Goal: Task Accomplishment & Management: Complete application form

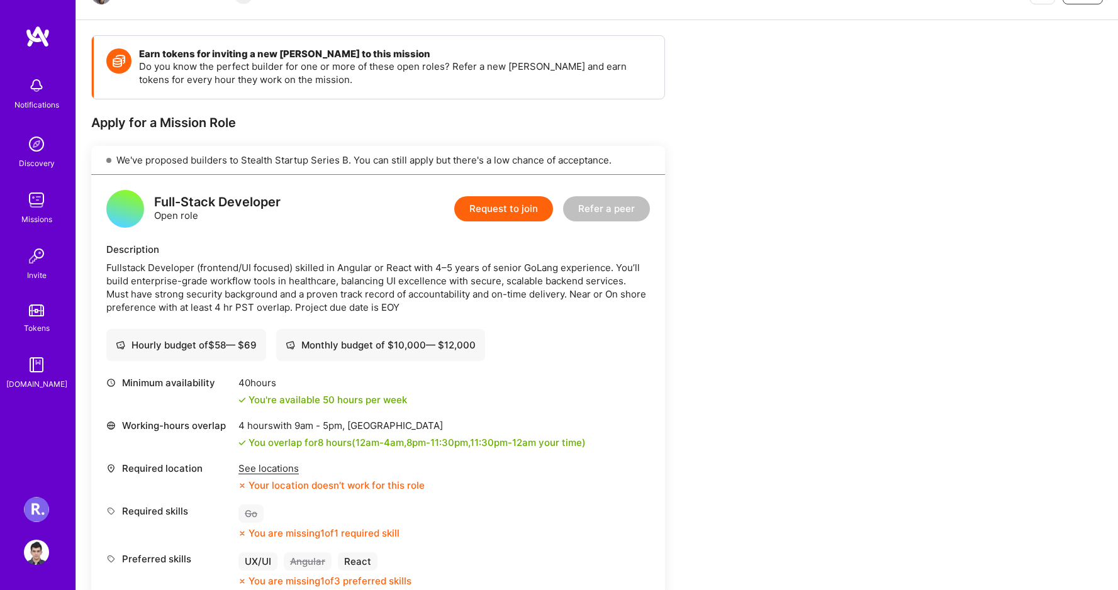
scroll to position [215, 0]
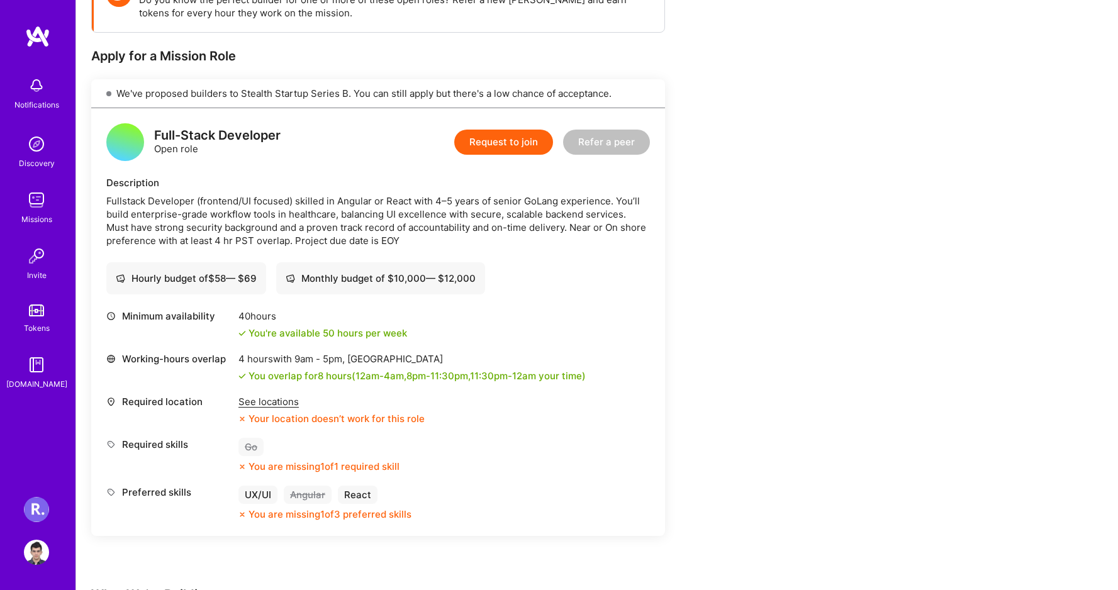
click at [512, 148] on button "Request to join" at bounding box center [503, 142] width 99 height 25
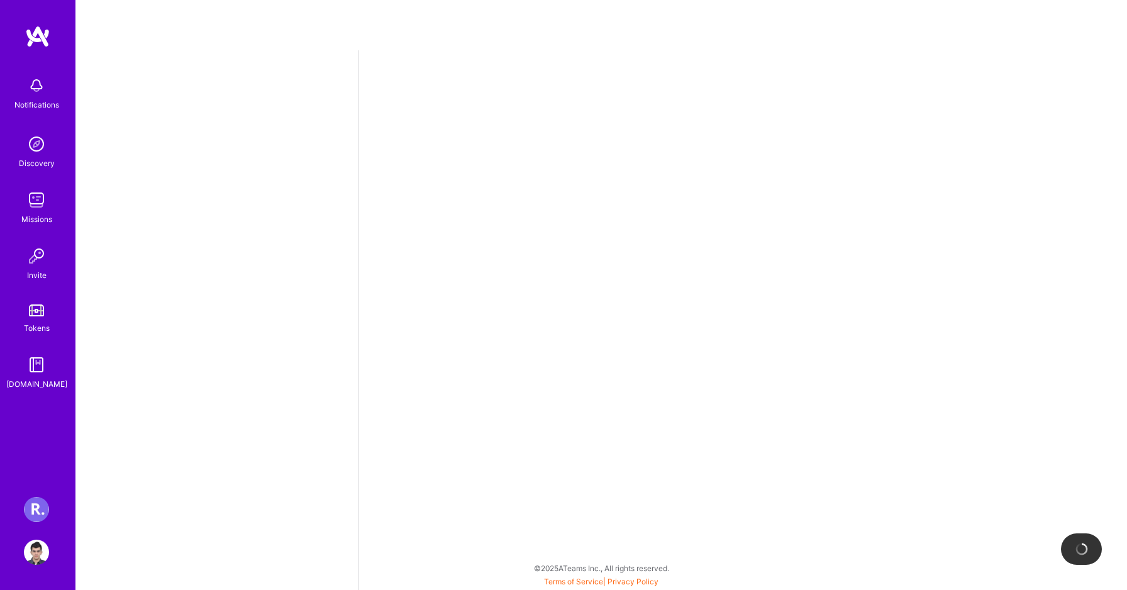
select select "AE"
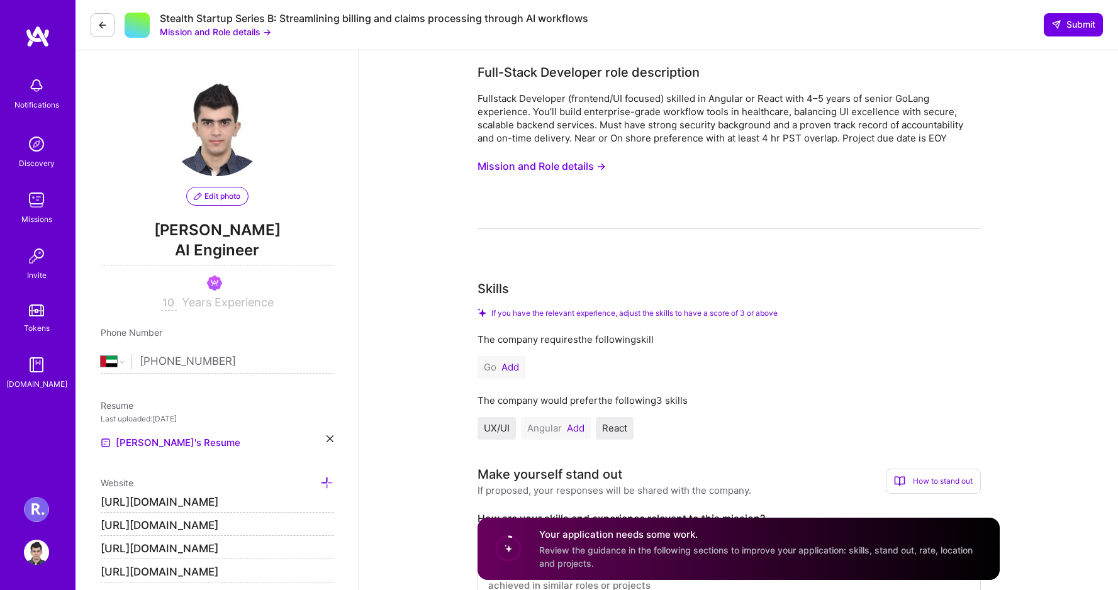
click at [526, 168] on button "Mission and Role details →" at bounding box center [541, 166] width 128 height 23
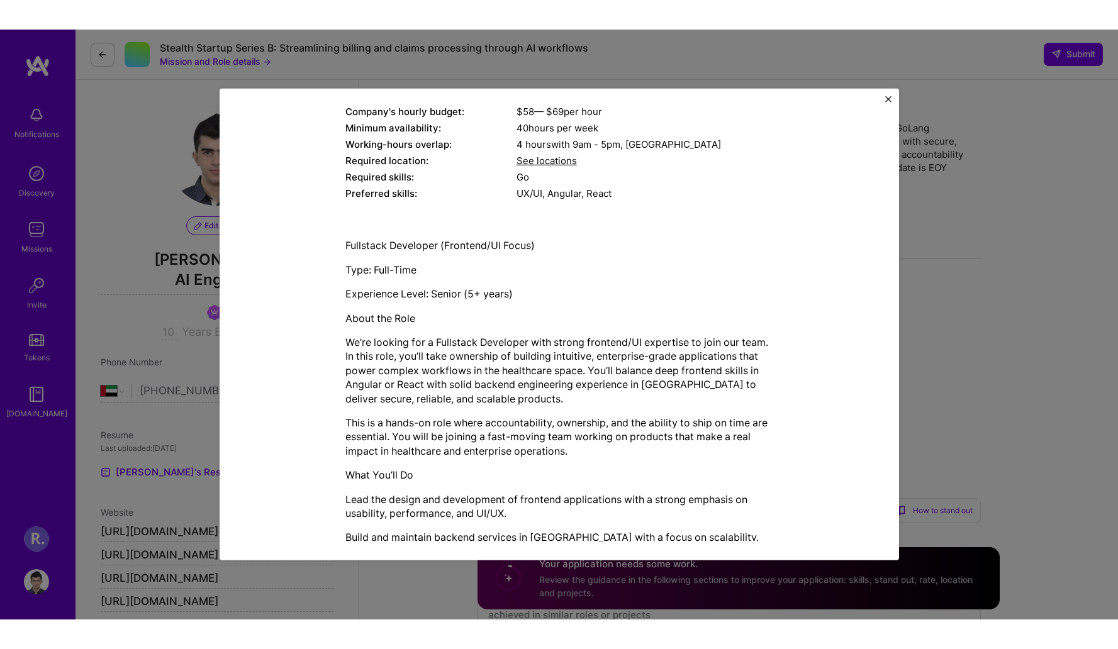
scroll to position [220, 0]
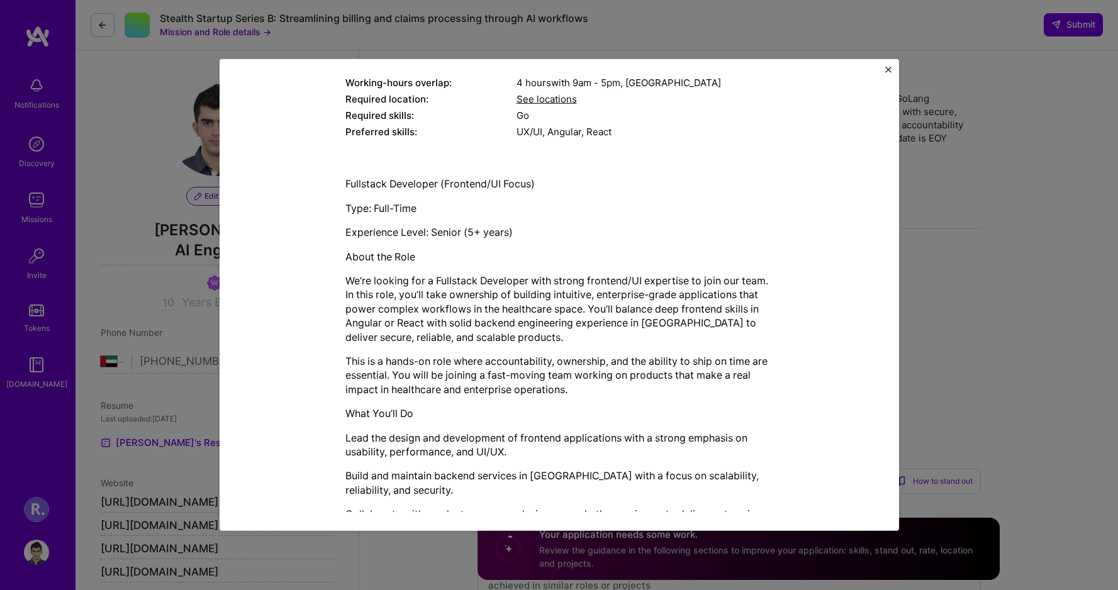
click at [888, 70] on img "Close" at bounding box center [888, 70] width 6 height 6
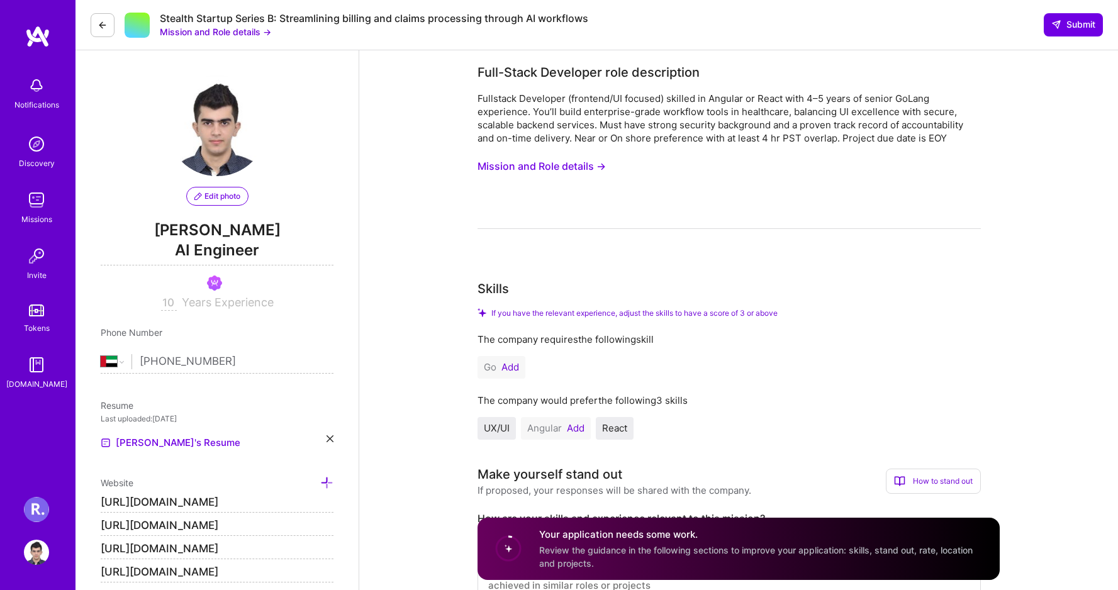
click at [844, 131] on div "Fullstack Developer (frontend/UI focused) skilled in Angular or React with 4–5 …" at bounding box center [728, 118] width 503 height 53
